Goal: Task Accomplishment & Management: Use online tool/utility

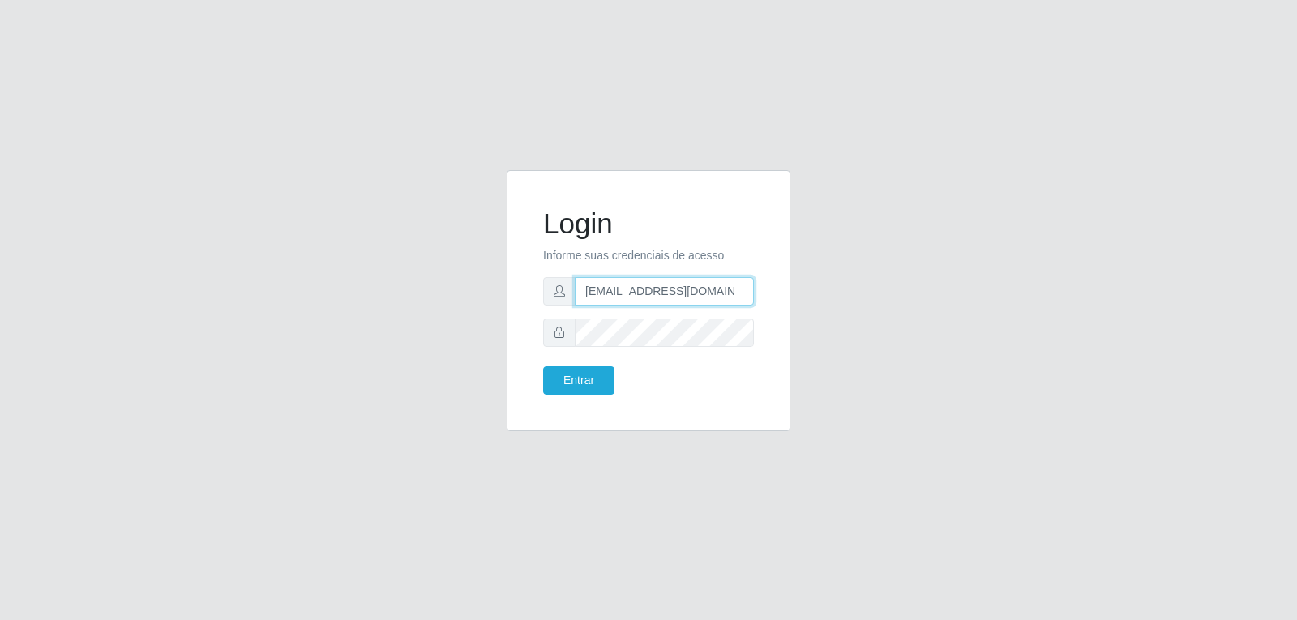
drag, startPoint x: 646, startPoint y: 294, endPoint x: 654, endPoint y: 302, distance: 10.9
click at [646, 294] on input "[EMAIL_ADDRESS][DOMAIN_NAME]" at bounding box center [664, 291] width 179 height 28
type input "[EMAIL_ADDRESS][DOMAIN_NAME]"
click at [573, 384] on button "Entrar" at bounding box center [578, 381] width 71 height 28
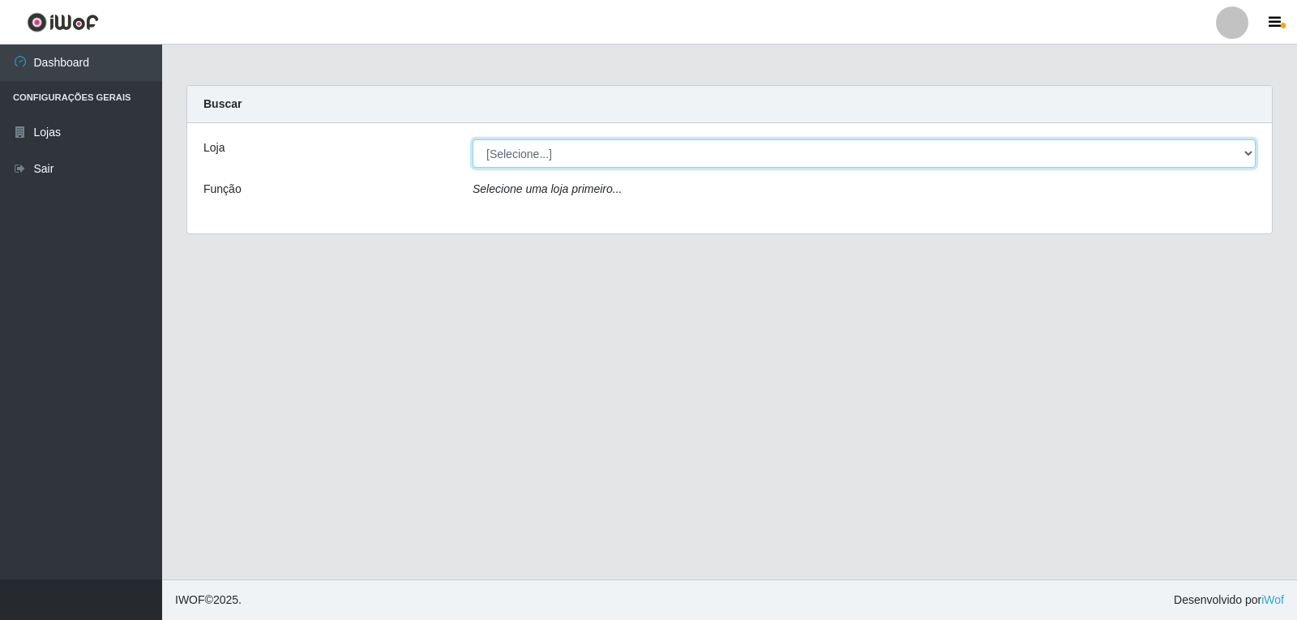
drag, startPoint x: 1250, startPoint y: 154, endPoint x: 1236, endPoint y: 160, distance: 15.7
click at [1250, 154] on select "[Selecione...] [PERSON_NAME]" at bounding box center [864, 153] width 783 height 28
select select "523"
click at [473, 139] on select "[Selecione...] [PERSON_NAME]" at bounding box center [864, 153] width 783 height 28
